Goal: Transaction & Acquisition: Purchase product/service

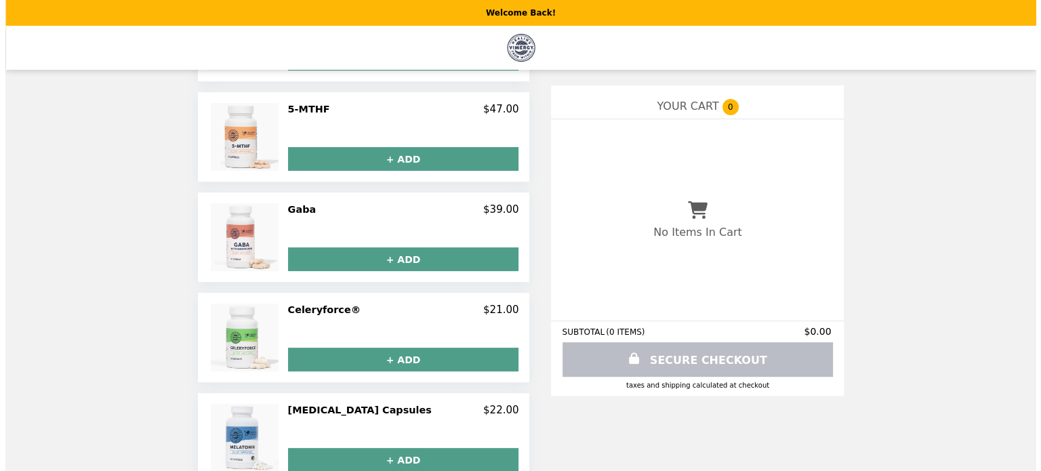
scroll to position [334, 0]
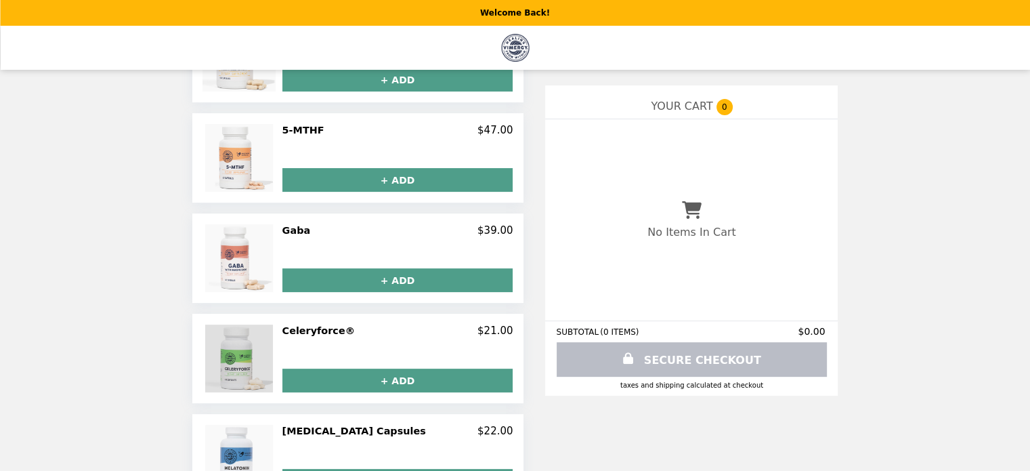
click at [260, 354] on img at bounding box center [240, 359] width 71 height 68
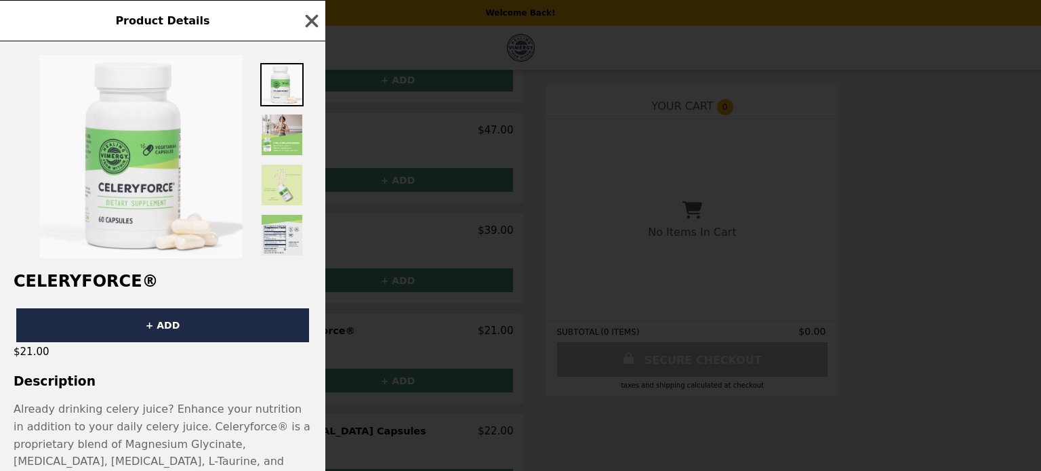
scroll to position [0, 0]
click at [283, 249] on img at bounding box center [281, 234] width 43 height 43
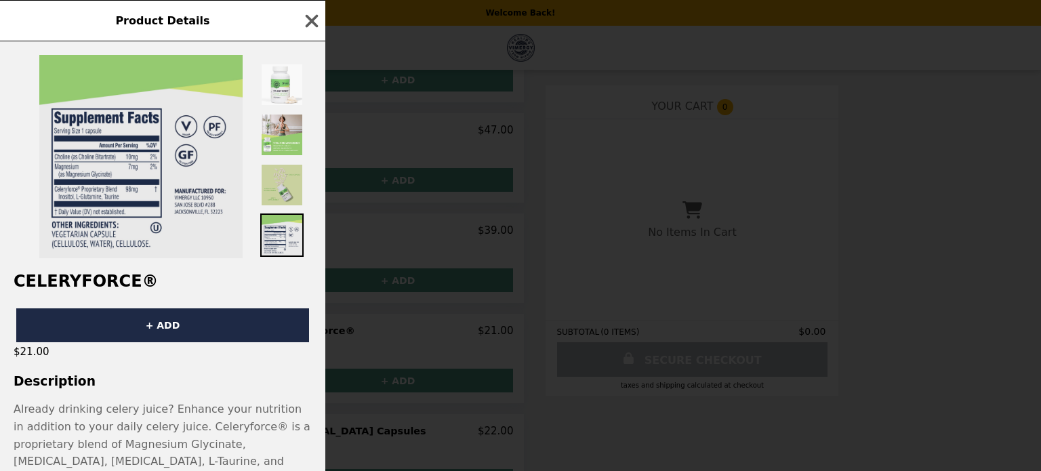
click at [291, 194] on img at bounding box center [281, 184] width 43 height 43
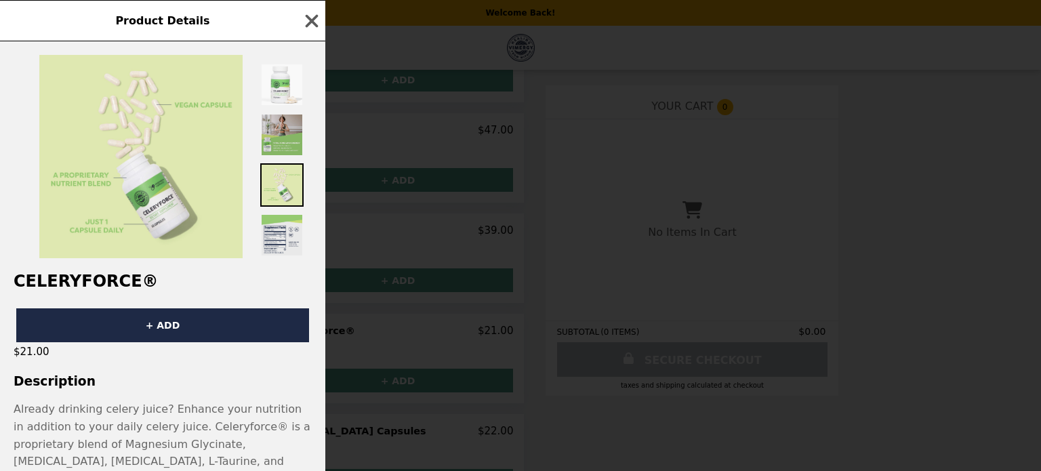
click at [280, 132] on img at bounding box center [281, 134] width 43 height 43
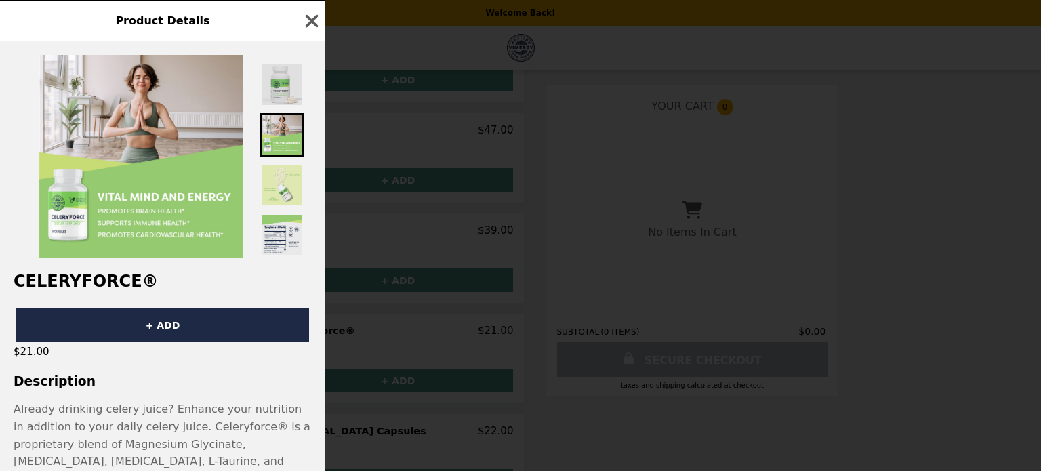
click at [270, 89] on img at bounding box center [281, 84] width 43 height 43
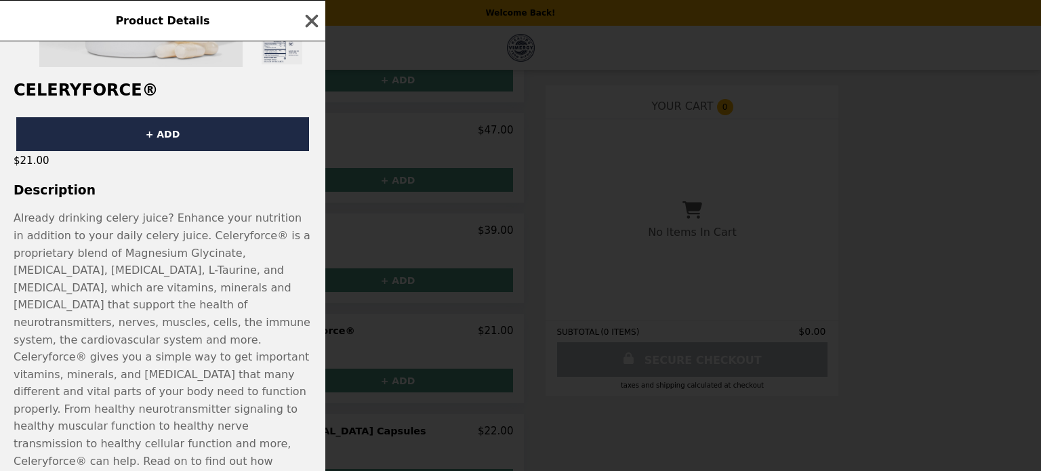
scroll to position [203, 0]
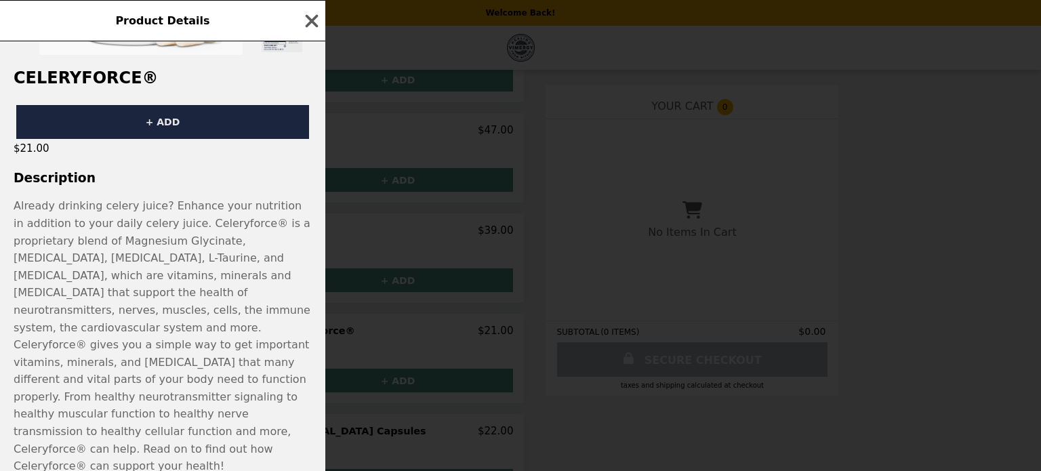
click at [163, 128] on button "+ ADD" at bounding box center [162, 122] width 293 height 34
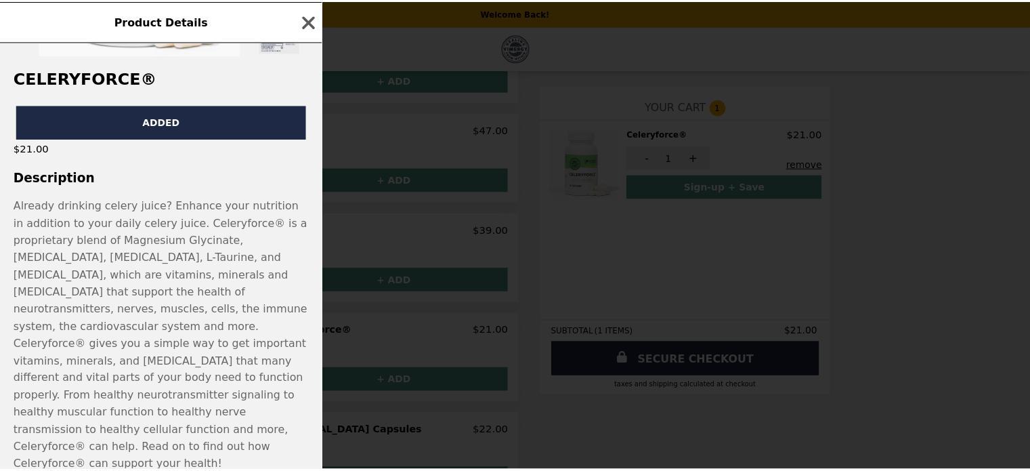
scroll to position [0, 0]
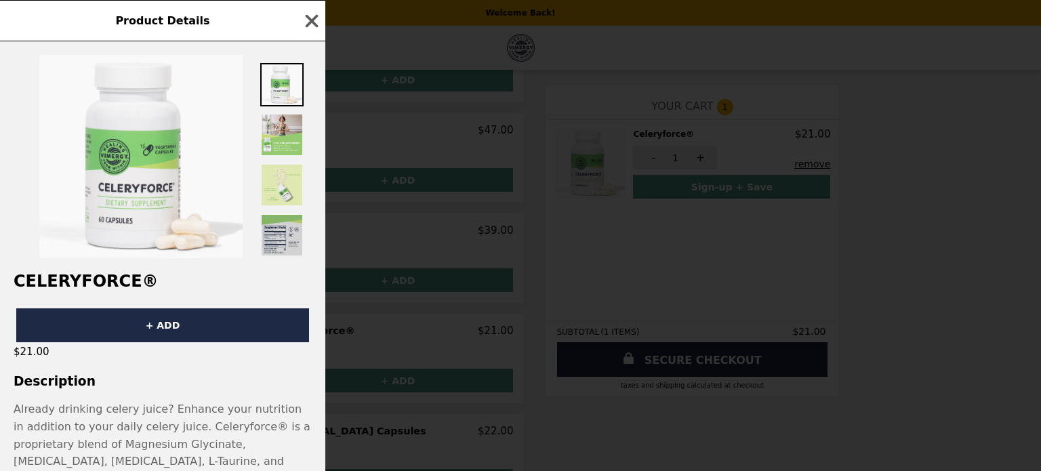
click at [287, 222] on img at bounding box center [281, 234] width 43 height 43
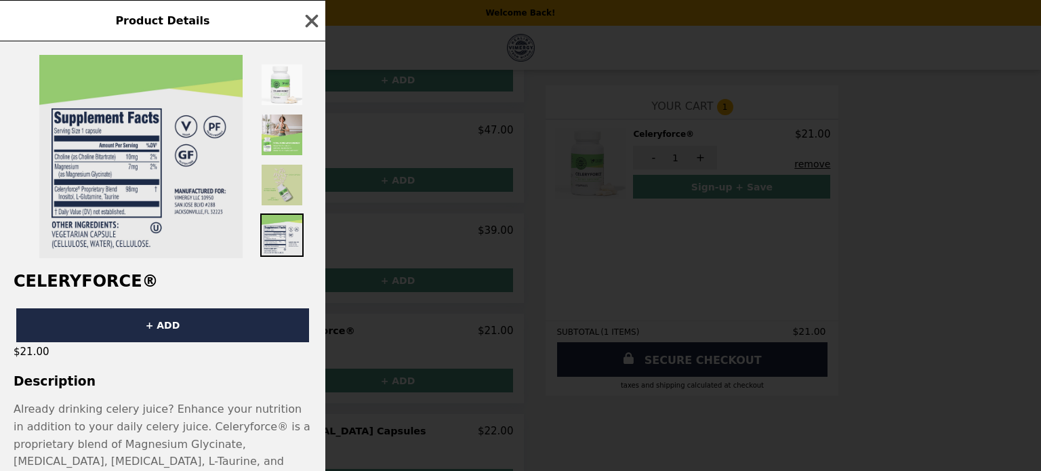
click at [279, 197] on img at bounding box center [281, 184] width 43 height 43
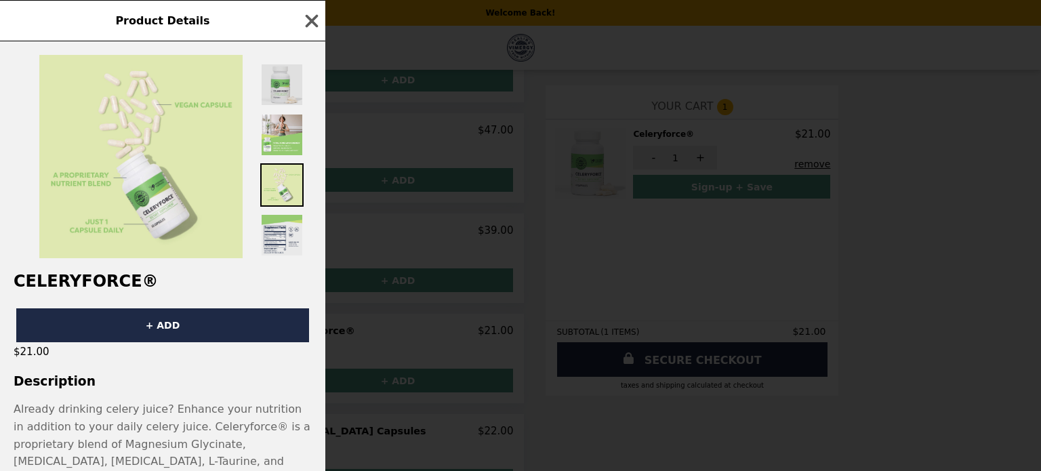
click at [285, 102] on img at bounding box center [281, 84] width 43 height 43
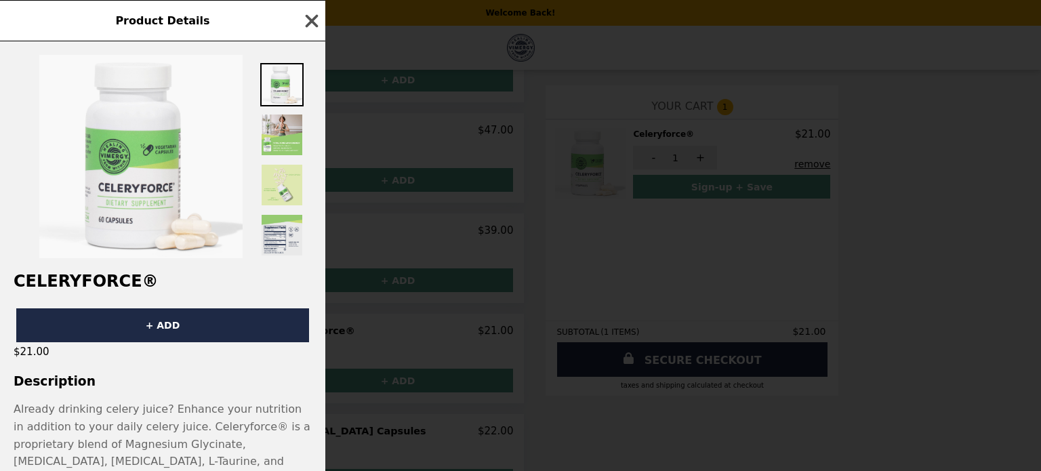
click at [310, 24] on icon "button" at bounding box center [312, 20] width 13 height 13
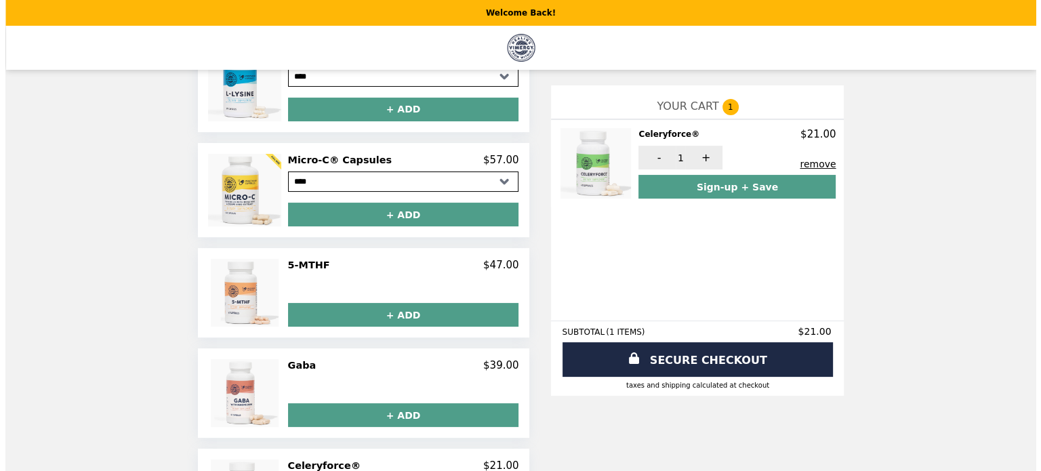
scroll to position [199, 0]
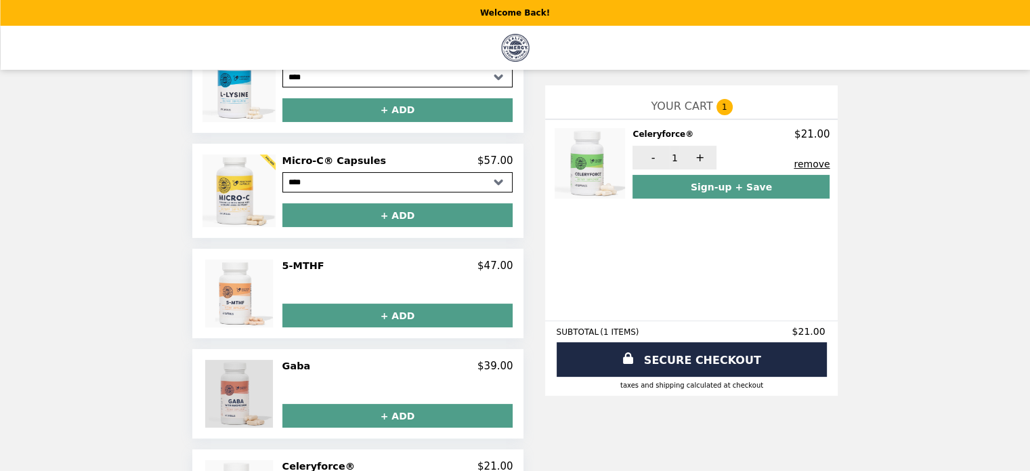
click at [263, 398] on img at bounding box center [240, 394] width 71 height 68
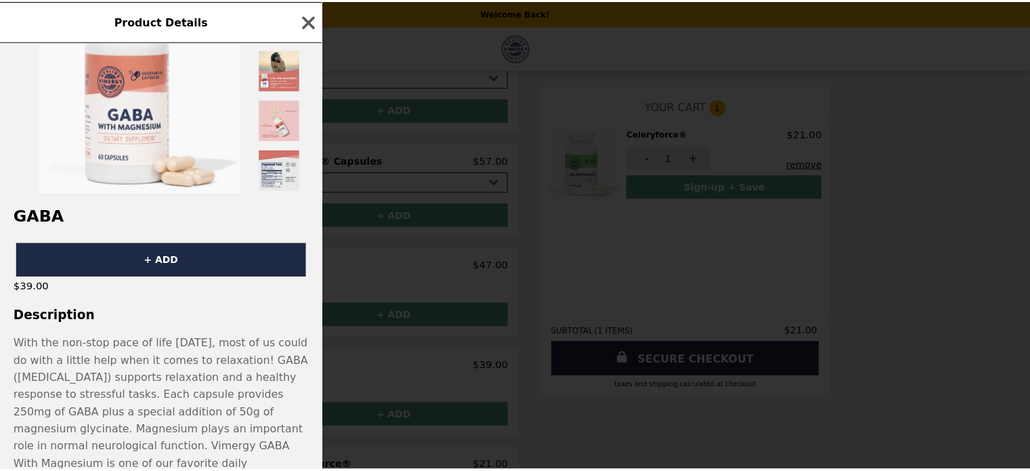
scroll to position [0, 0]
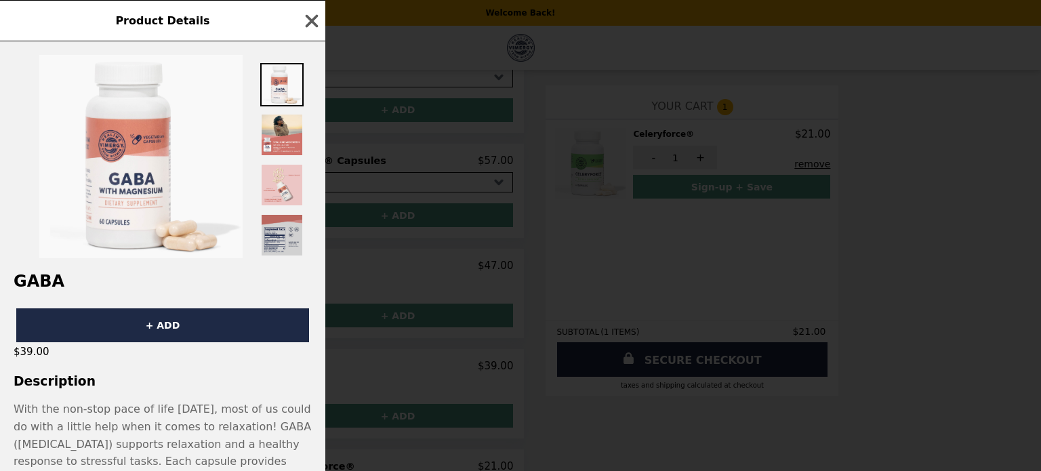
click at [280, 230] on img at bounding box center [281, 234] width 43 height 43
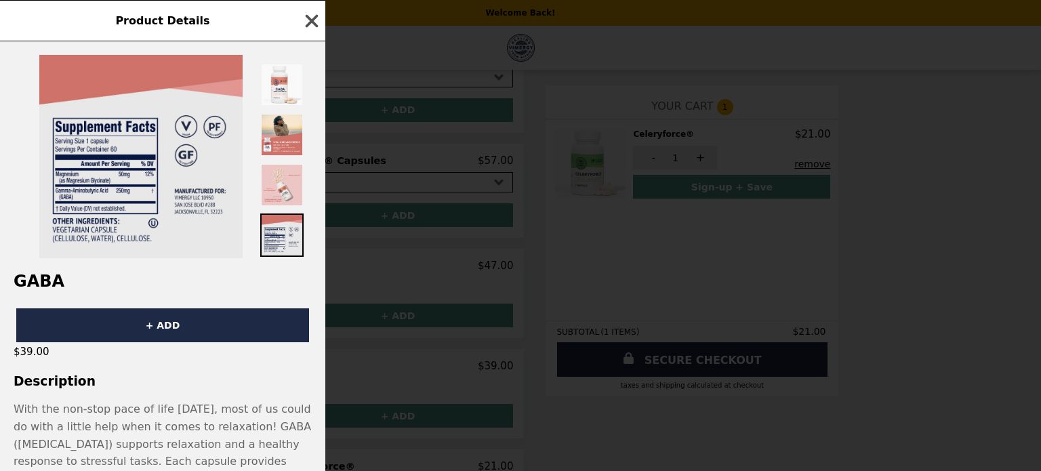
click at [314, 25] on icon "button" at bounding box center [312, 20] width 13 height 13
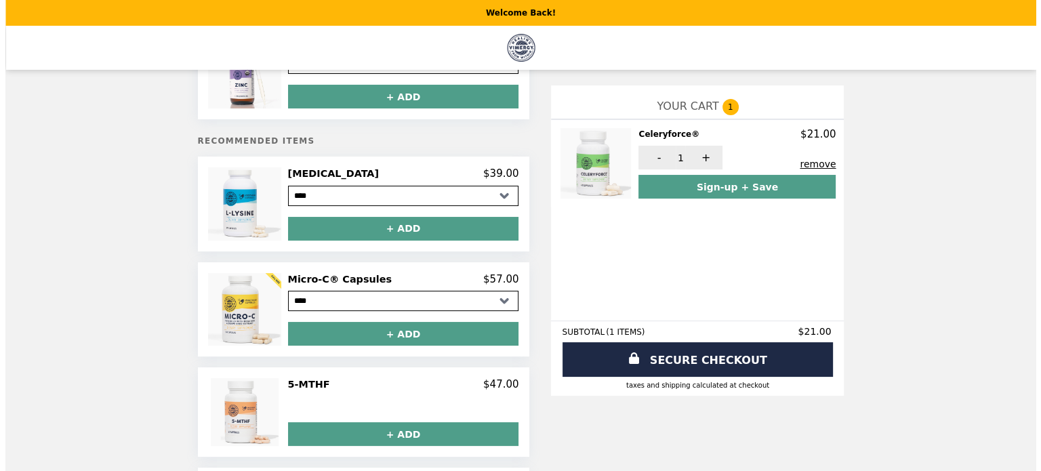
scroll to position [63, 0]
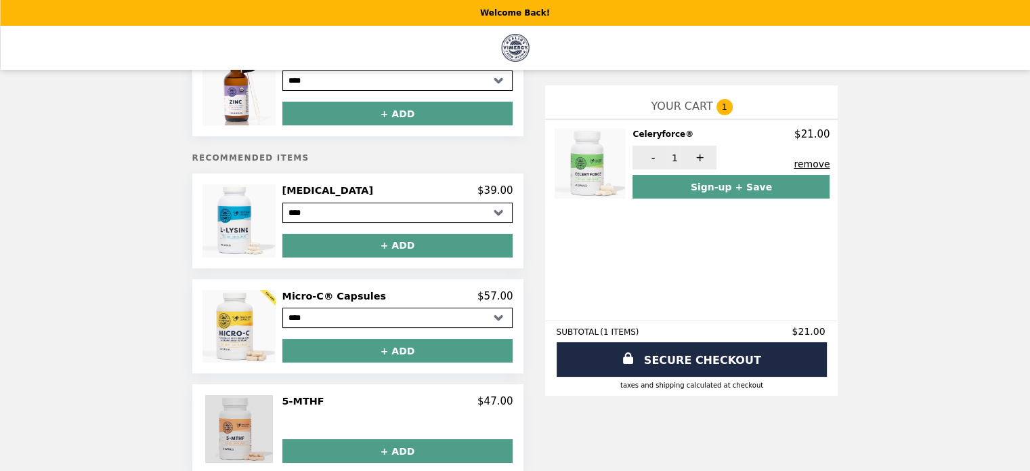
click at [254, 432] on img at bounding box center [240, 429] width 71 height 68
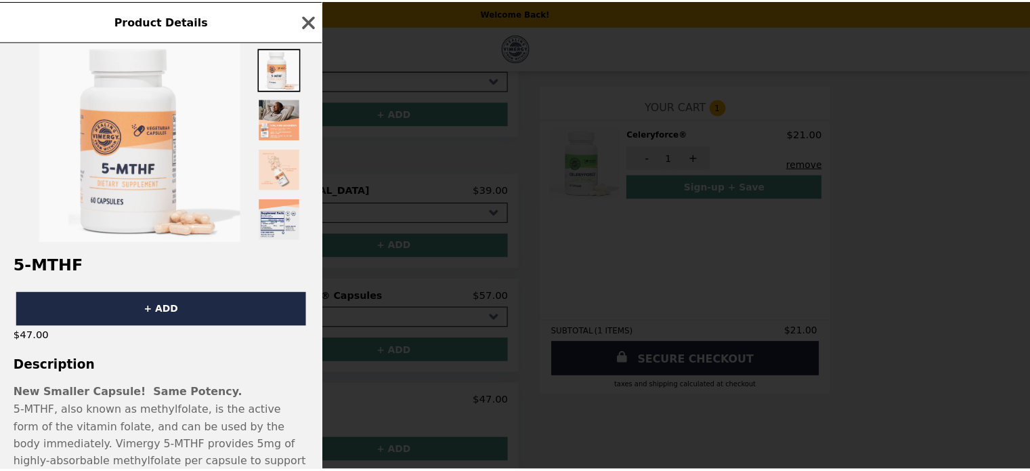
scroll to position [0, 0]
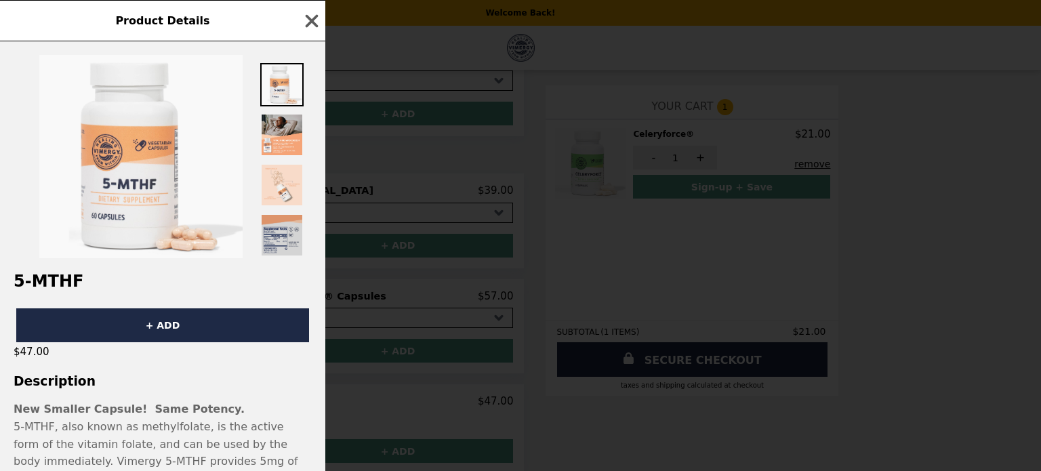
click at [287, 224] on img at bounding box center [281, 234] width 43 height 43
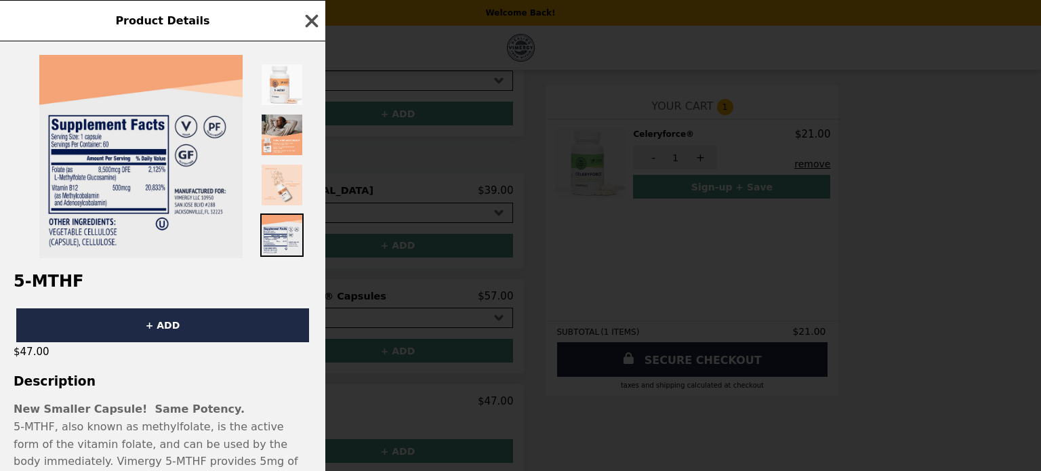
click at [314, 22] on icon "button" at bounding box center [312, 20] width 13 height 13
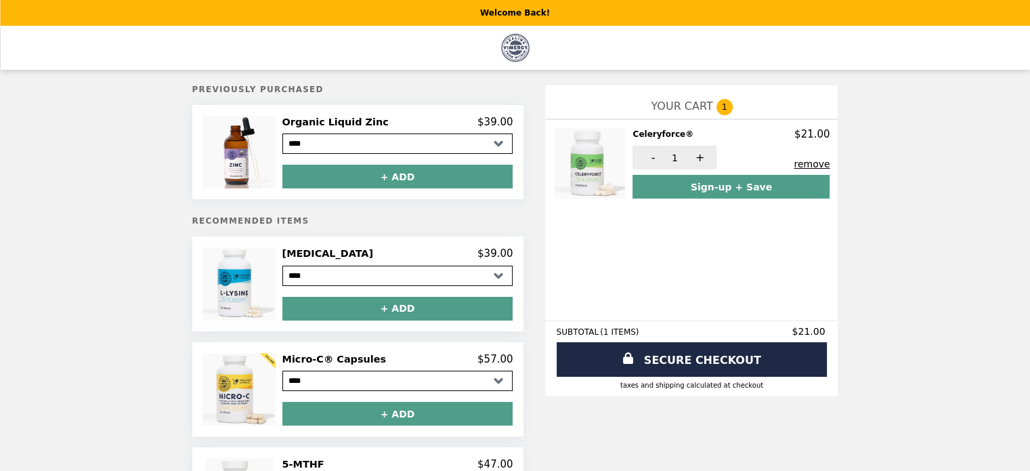
click at [514, 47] on img "Main" at bounding box center [515, 48] width 28 height 28
